Goal: Transaction & Acquisition: Purchase product/service

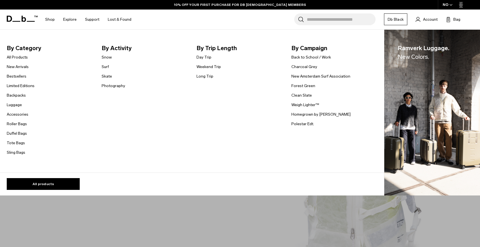
click at [105, 56] on link "Snow" at bounding box center [107, 57] width 10 height 6
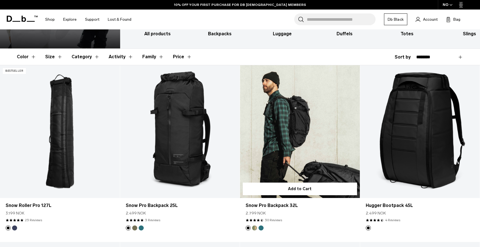
scroll to position [109, 0]
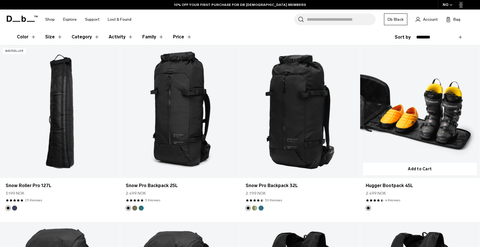
click at [432, 114] on link "Hugger Bootpack 45L" at bounding box center [420, 111] width 120 height 133
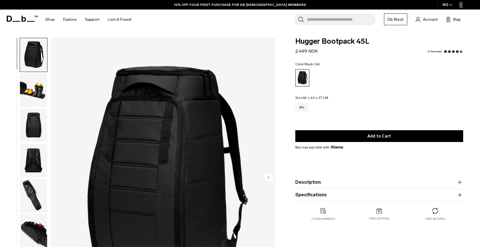
click at [325, 184] on button "Description" at bounding box center [379, 182] width 168 height 7
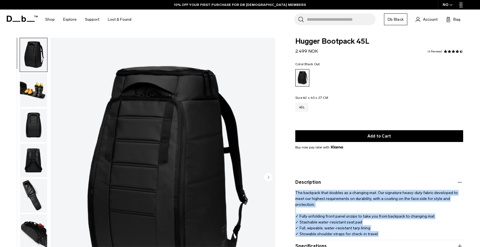
drag, startPoint x: 296, startPoint y: 194, endPoint x: 412, endPoint y: 236, distance: 123.5
click at [412, 236] on p "The backpack that doubles as a changing mat. Our signature heavy-duty fabric de…" at bounding box center [379, 214] width 168 height 57
copy p "The backpack that doubles as a changing mat. Our signature heavy-duty fabric de…"
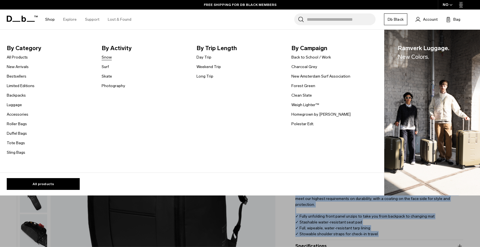
click at [104, 55] on link "Snow" at bounding box center [107, 57] width 10 height 6
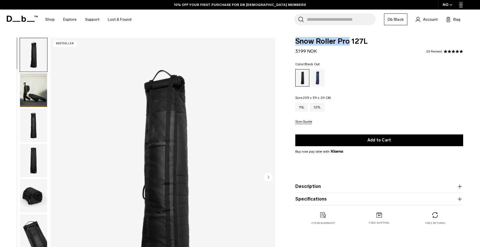
drag, startPoint x: 348, startPoint y: 41, endPoint x: 291, endPoint y: 42, distance: 56.9
click at [291, 42] on div "Snow Roller Pro 127L 3.199 NOK 4.9 star rating 23 Reviews Color: Black Out Out …" at bounding box center [378, 137] width 201 height 199
copy span "Snow Roller Pro"
